Goal: Information Seeking & Learning: Check status

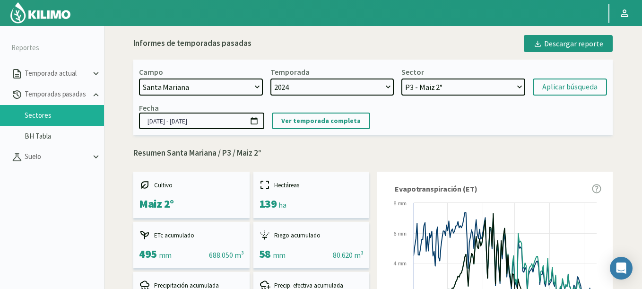
select select "1630: Object"
select select "5: Object"
click at [401, 78] on select "P6 - Soja 2° P8 - Maiz 2° P3 - Maiz 2° P7 - Maiz 1° P1 - [GEOGRAPHIC_DATA] 1º" at bounding box center [463, 86] width 124 height 17
click at [556, 88] on div "Aplicar búsqueda" at bounding box center [569, 86] width 55 height 11
type input "[DATE] - [DATE]"
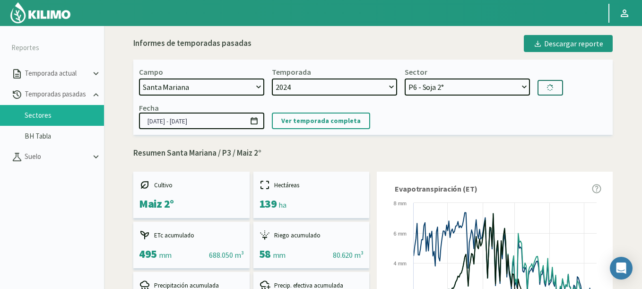
select select "10: Object"
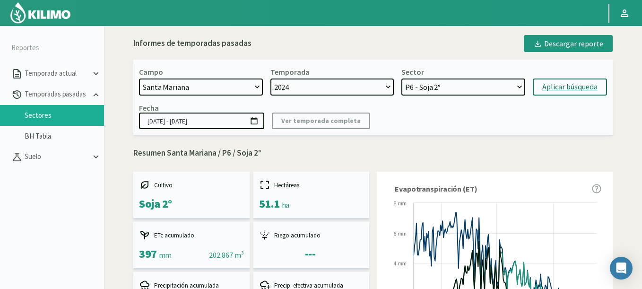
scroll to position [227, 0]
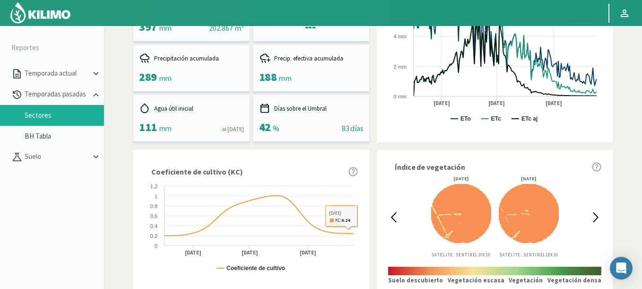
click at [390, 214] on icon at bounding box center [393, 217] width 11 height 11
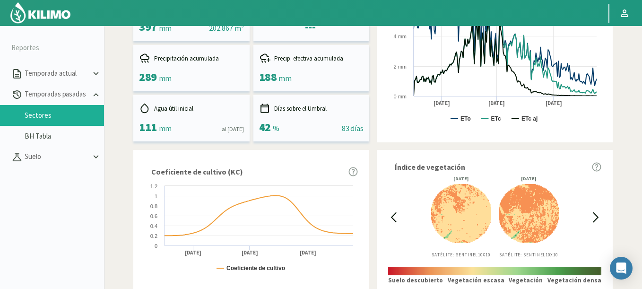
click at [390, 214] on icon at bounding box center [393, 217] width 11 height 11
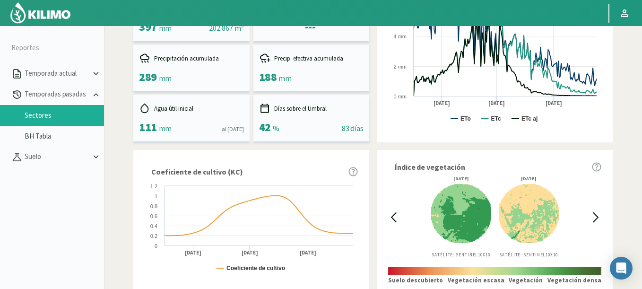
click at [390, 214] on icon at bounding box center [393, 217] width 11 height 11
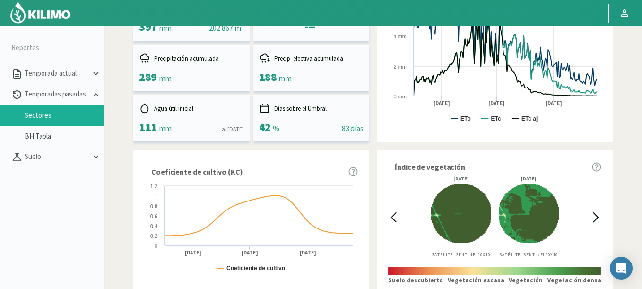
click at [596, 219] on icon at bounding box center [595, 217] width 5 height 9
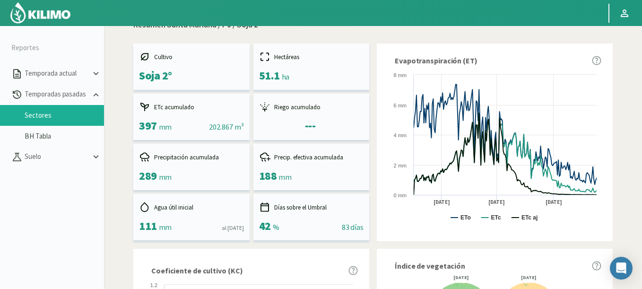
scroll to position [57, 0]
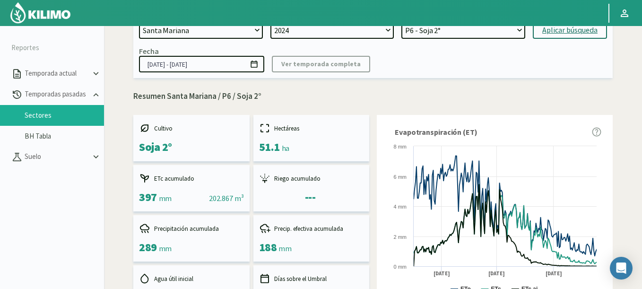
click at [257, 63] on icon at bounding box center [253, 63] width 7 height 7
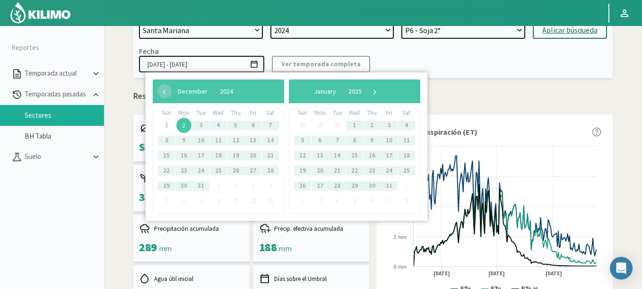
click at [181, 129] on span "2" at bounding box center [183, 125] width 15 height 15
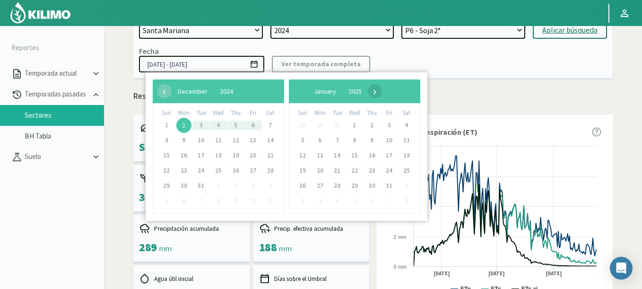
click at [382, 93] on span "›" at bounding box center [375, 91] width 14 height 14
click at [377, 93] on span "›" at bounding box center [369, 91] width 14 height 14
click at [372, 93] on span "›" at bounding box center [365, 91] width 14 height 14
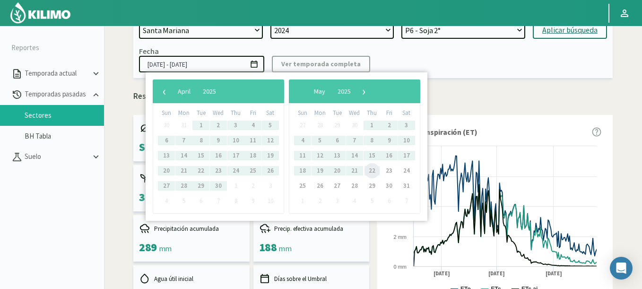
click at [369, 171] on span "22" at bounding box center [371, 170] width 15 height 15
type input "[DATE] - [DATE]"
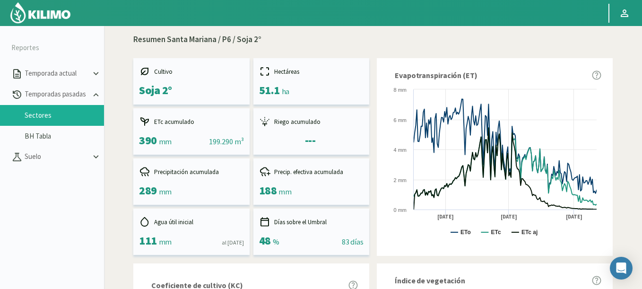
scroll to position [283, 0]
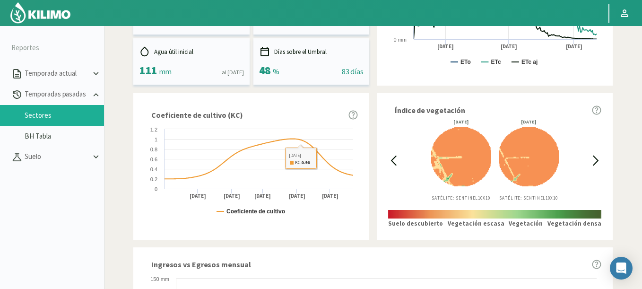
click at [386, 161] on svg-icon at bounding box center [390, 160] width 9 height 11
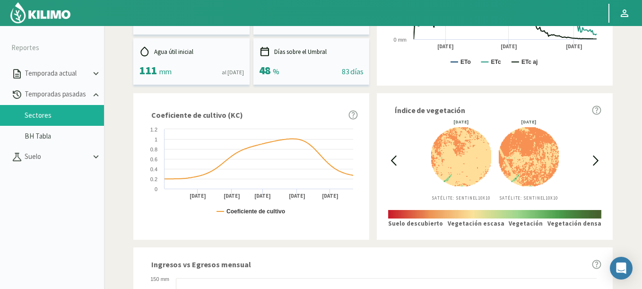
click at [386, 161] on svg-icon at bounding box center [390, 160] width 9 height 11
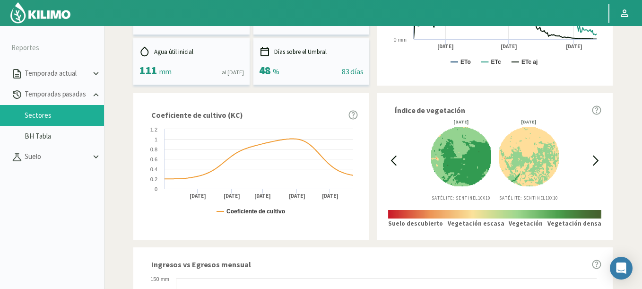
click at [386, 161] on svg-icon at bounding box center [390, 160] width 9 height 11
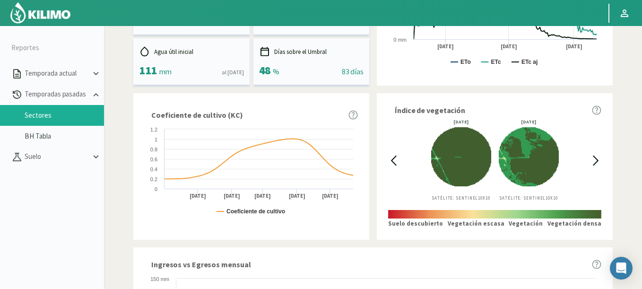
click at [386, 161] on svg-icon at bounding box center [390, 160] width 9 height 11
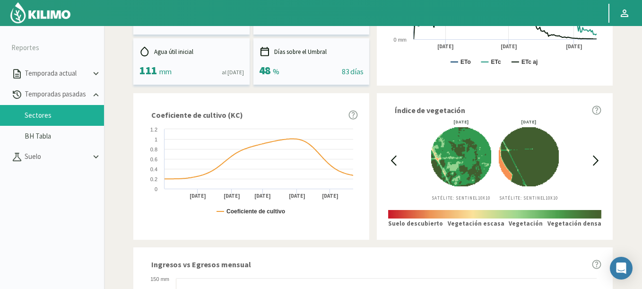
click at [598, 160] on icon at bounding box center [595, 160] width 5 height 9
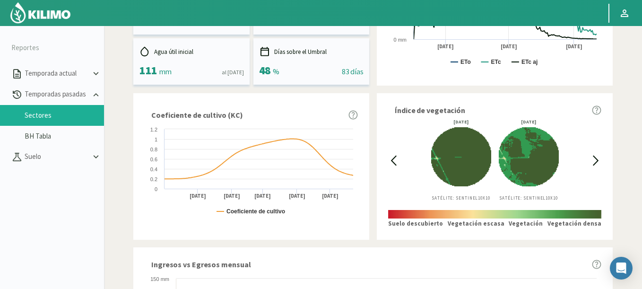
click at [391, 160] on icon at bounding box center [393, 160] width 11 height 11
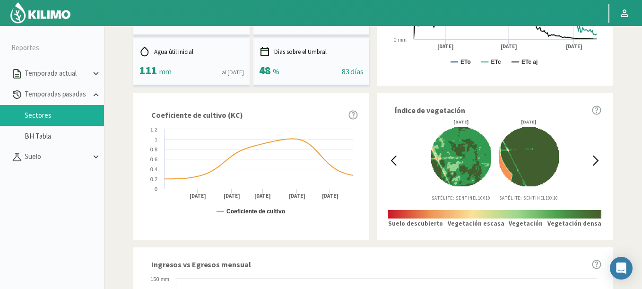
click at [597, 161] on icon at bounding box center [595, 160] width 5 height 9
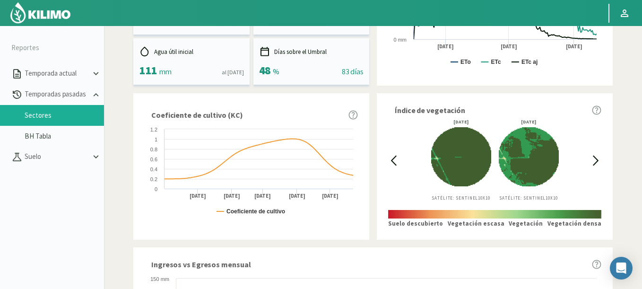
click at [597, 161] on icon at bounding box center [595, 160] width 5 height 9
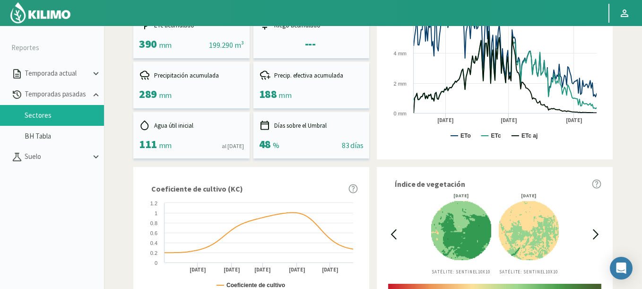
scroll to position [263, 0]
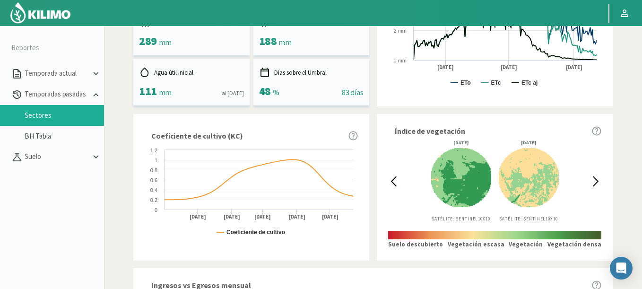
click at [392, 184] on icon at bounding box center [393, 181] width 11 height 11
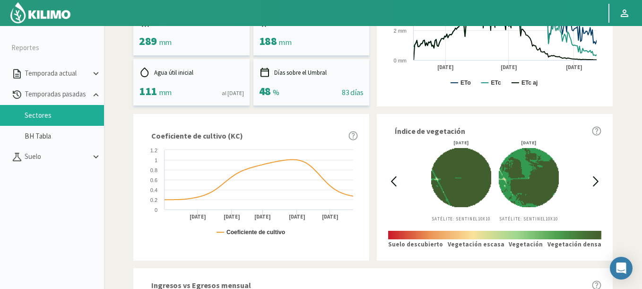
click at [594, 176] on icon at bounding box center [595, 181] width 11 height 11
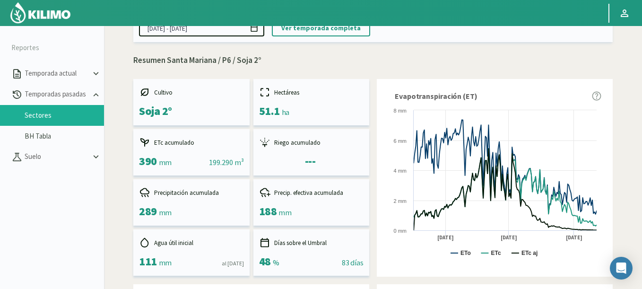
scroll to position [0, 0]
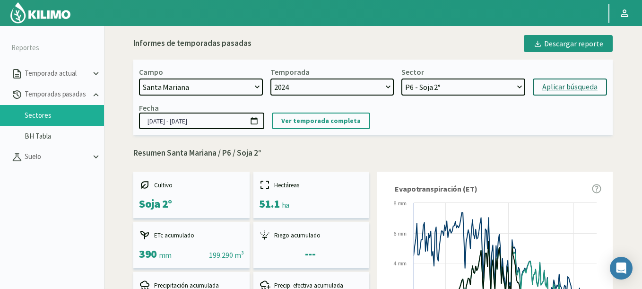
select select "13: Object"
click at [401, 78] on select "P6 - Soja 2° P8 - Maiz 2° P3 - Maiz 2° P7 - Maiz 1° P1 - [GEOGRAPHIC_DATA] 1º" at bounding box center [463, 86] width 124 height 17
click at [575, 85] on div "Aplicar búsqueda" at bounding box center [569, 86] width 55 height 11
type input "[DATE] - [DATE]"
select select "18: Object"
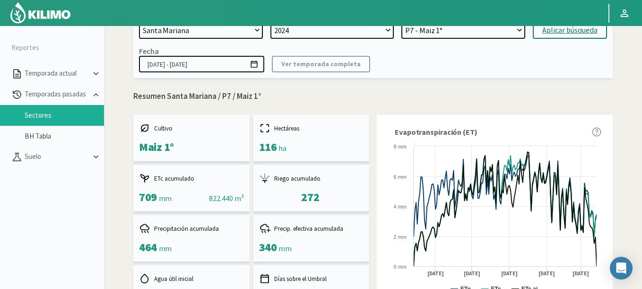
scroll to position [340, 0]
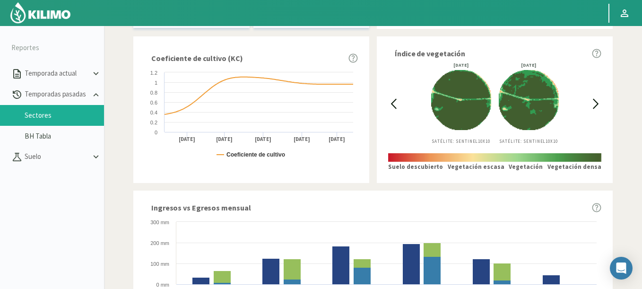
click at [596, 105] on icon at bounding box center [595, 103] width 5 height 9
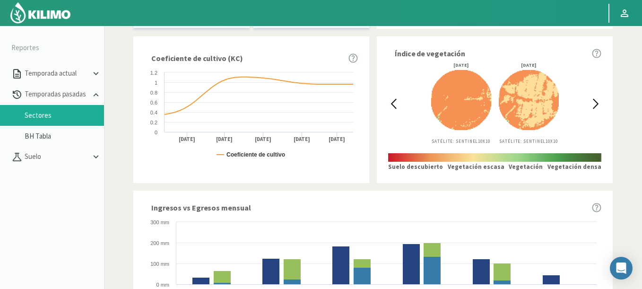
click at [393, 106] on icon at bounding box center [393, 103] width 11 height 11
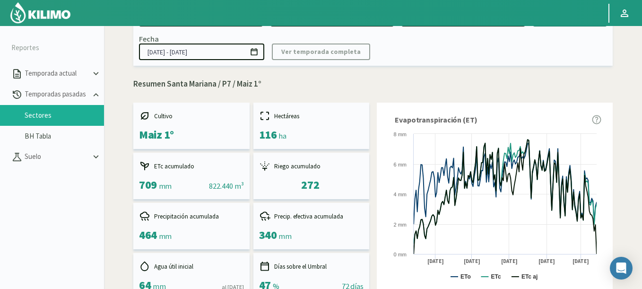
scroll to position [57, 0]
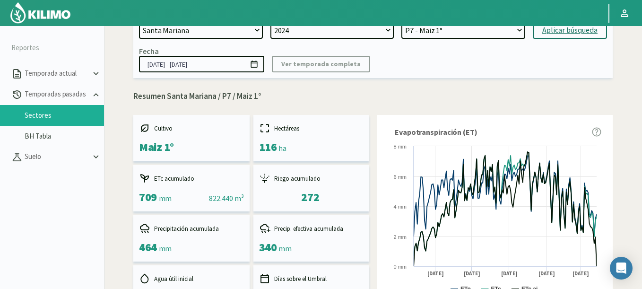
click at [260, 63] on input "[DATE] - [DATE]" at bounding box center [201, 64] width 125 height 17
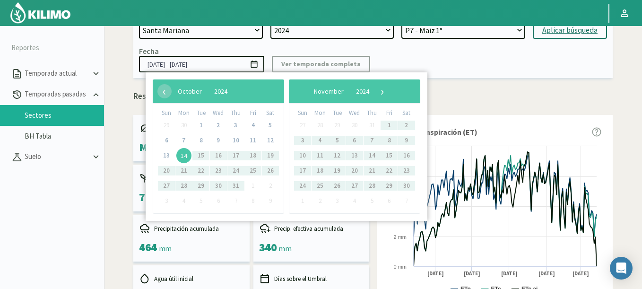
click at [188, 151] on span "14" at bounding box center [183, 155] width 15 height 15
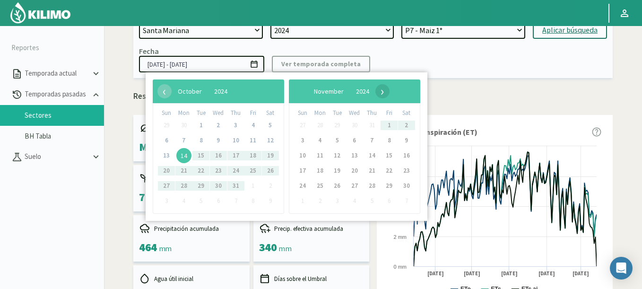
click at [389, 89] on span "›" at bounding box center [382, 91] width 14 height 14
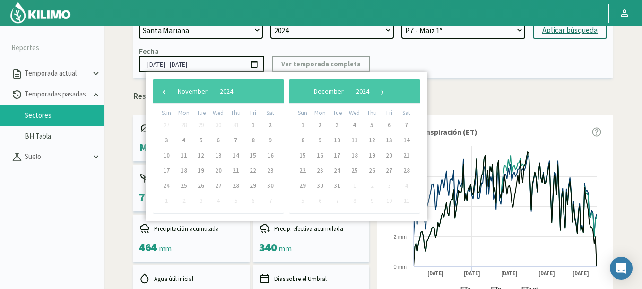
click at [389, 89] on span "›" at bounding box center [382, 91] width 14 height 14
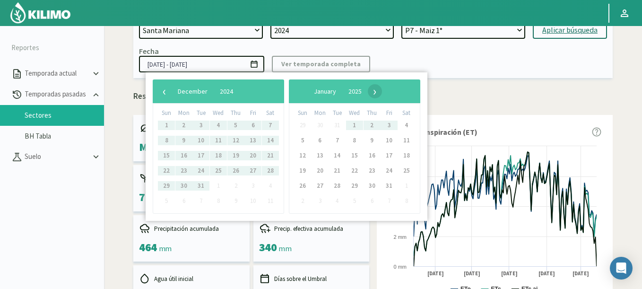
click at [382, 94] on span "›" at bounding box center [375, 91] width 14 height 14
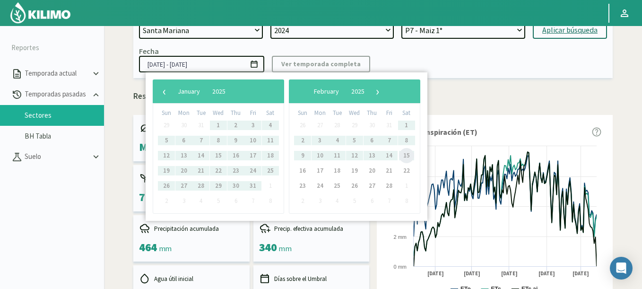
click at [412, 155] on span "15" at bounding box center [406, 155] width 15 height 15
type input "[DATE] - [DATE]"
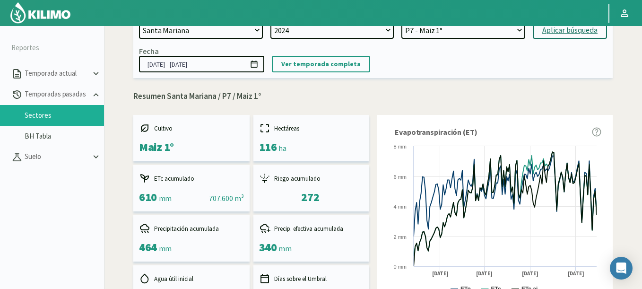
click at [57, 17] on img at bounding box center [40, 12] width 62 height 23
